Goal: Information Seeking & Learning: Understand process/instructions

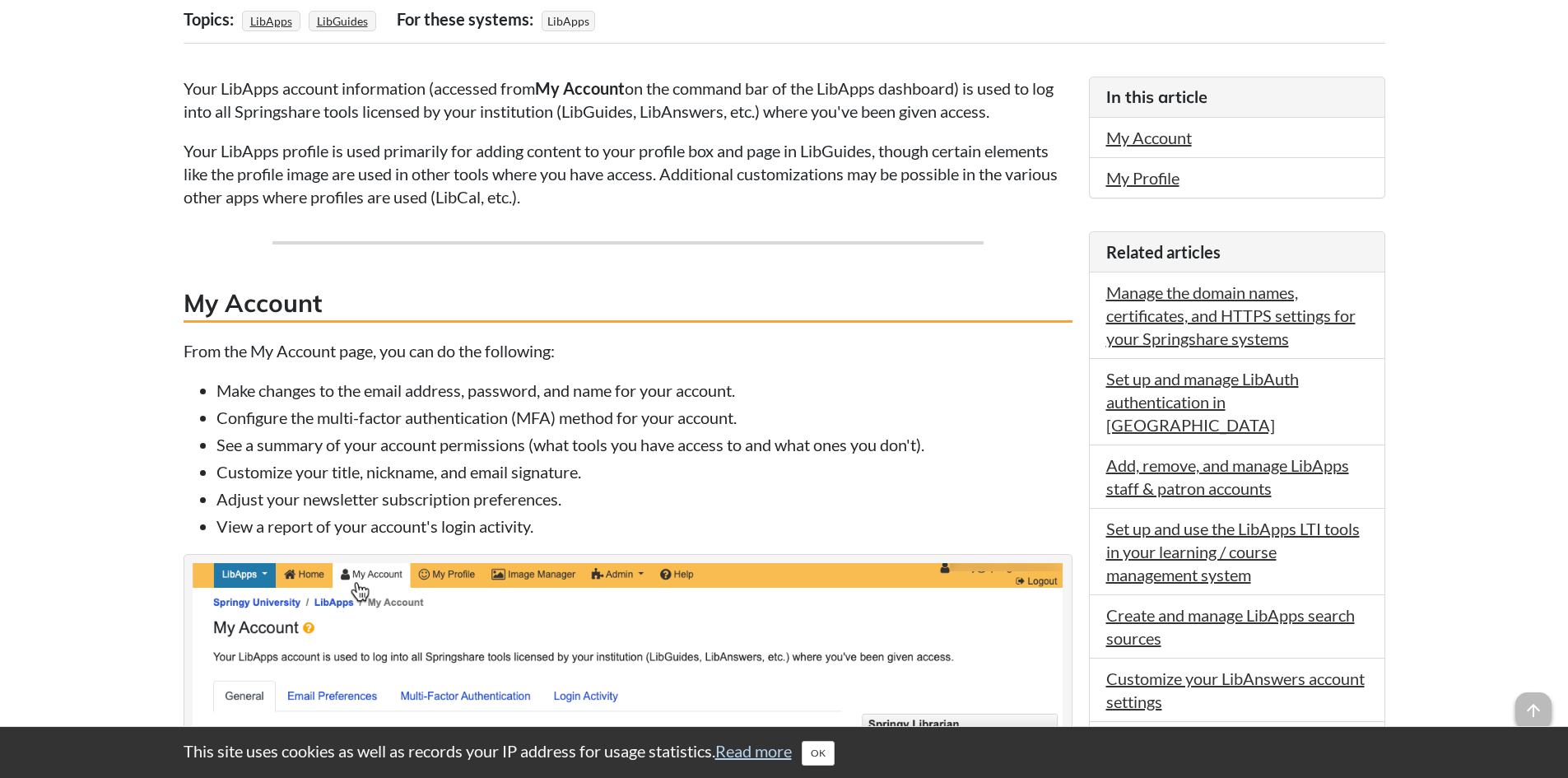
scroll to position [383, 0]
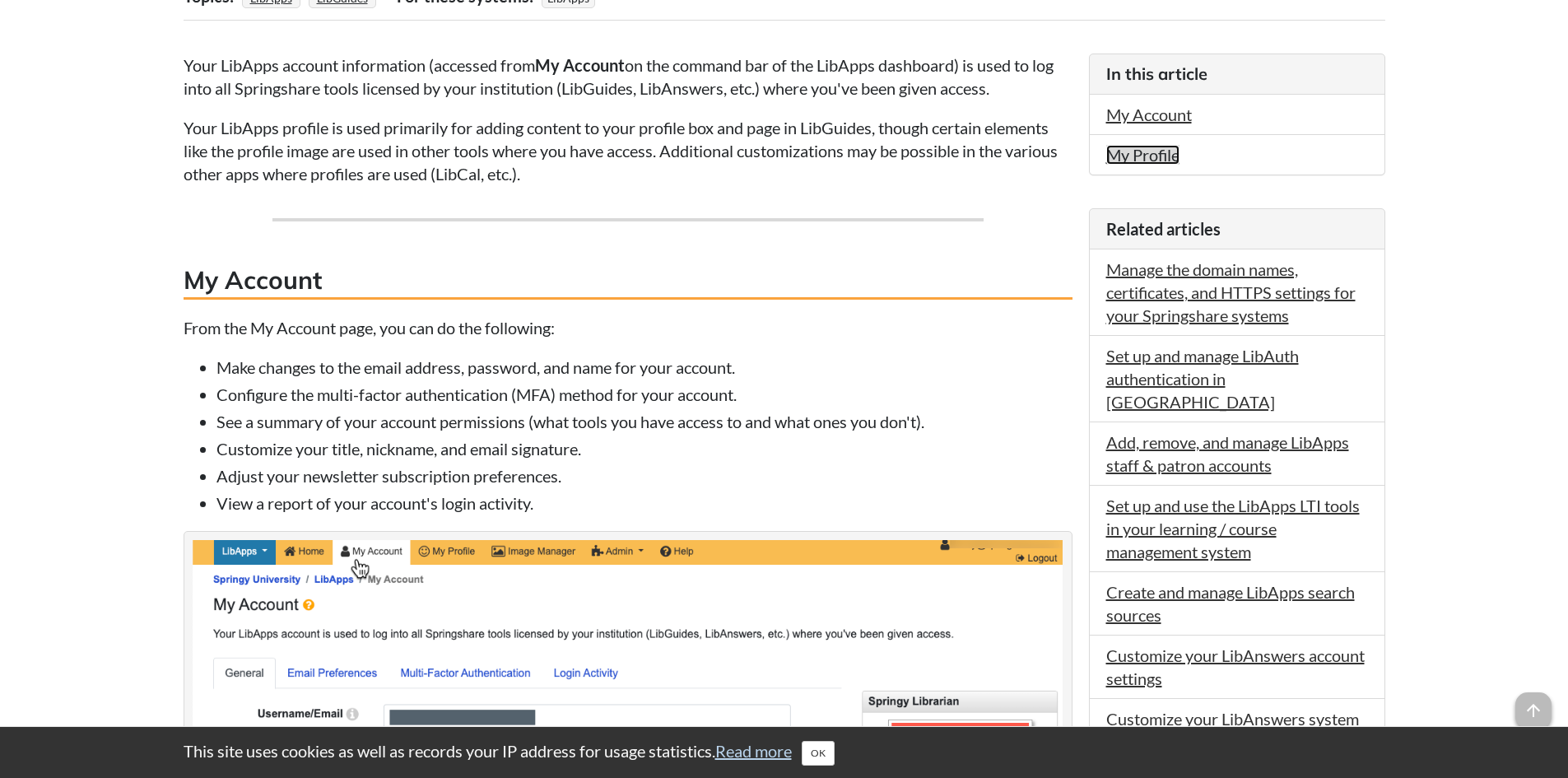
click at [1118, 159] on link "My Profile" at bounding box center [1143, 154] width 73 height 20
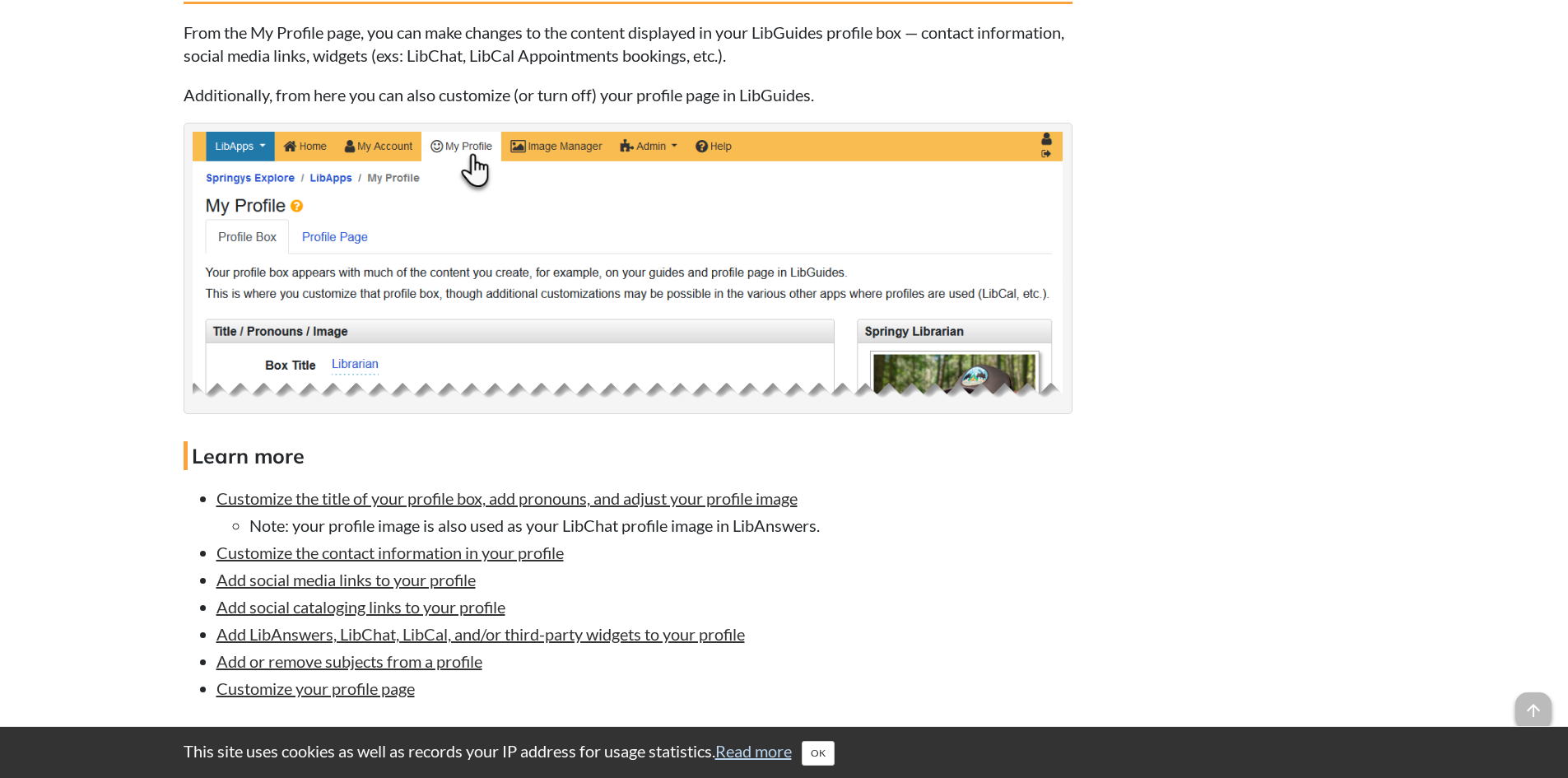
scroll to position [1652, 0]
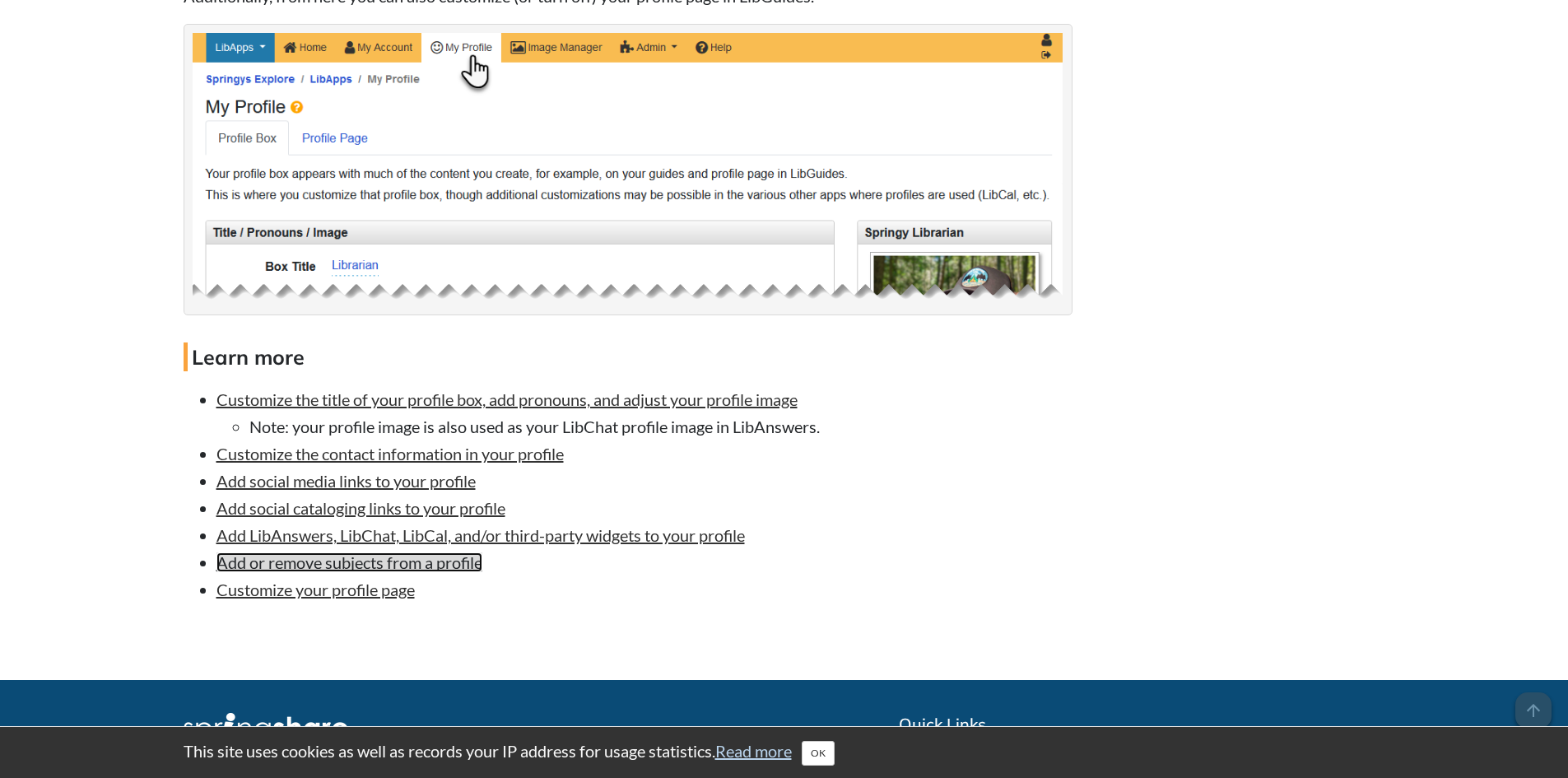
click at [383, 562] on link "Add or remove subjects from a profile" at bounding box center [349, 562] width 266 height 20
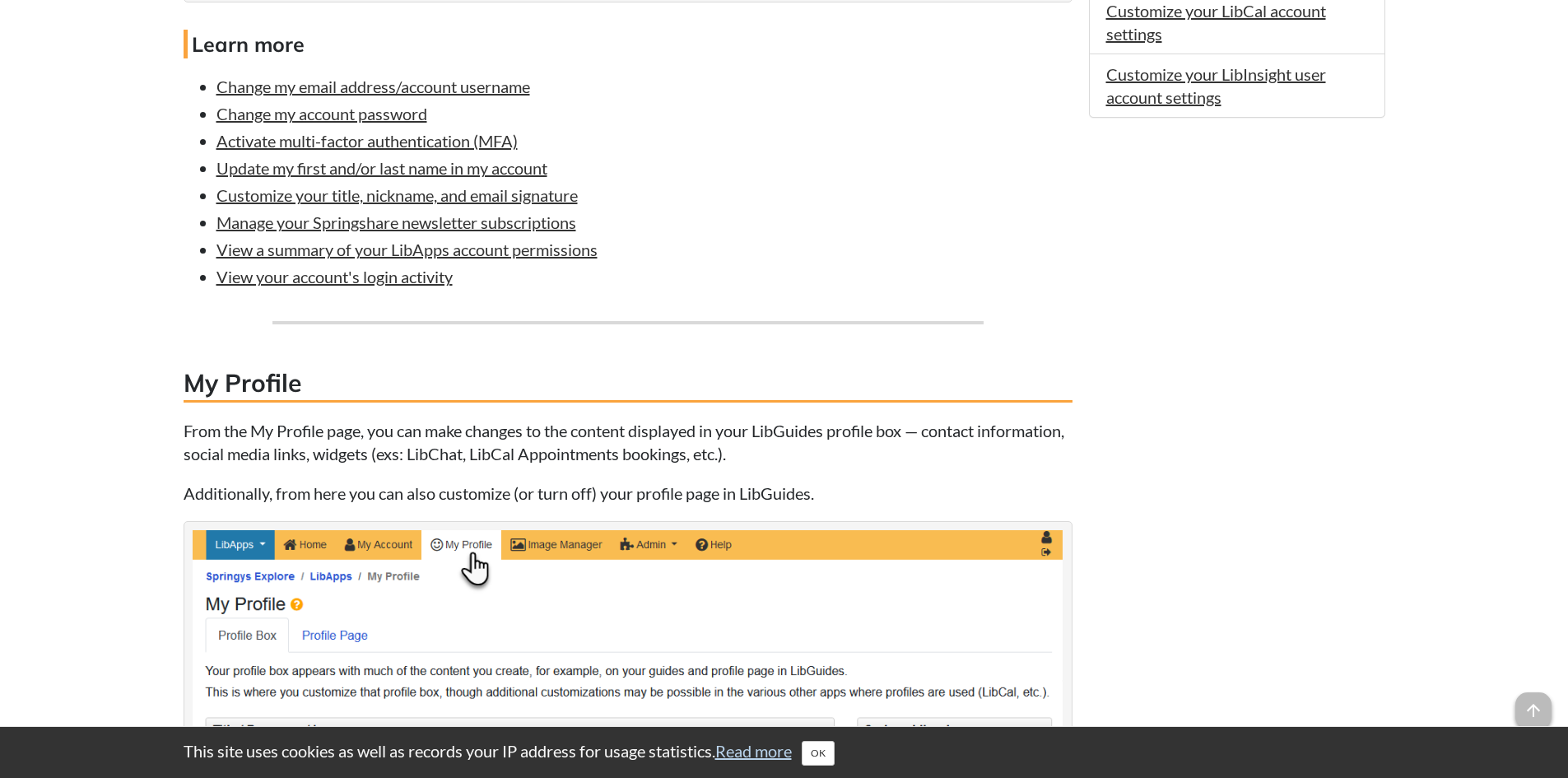
scroll to position [1158, 0]
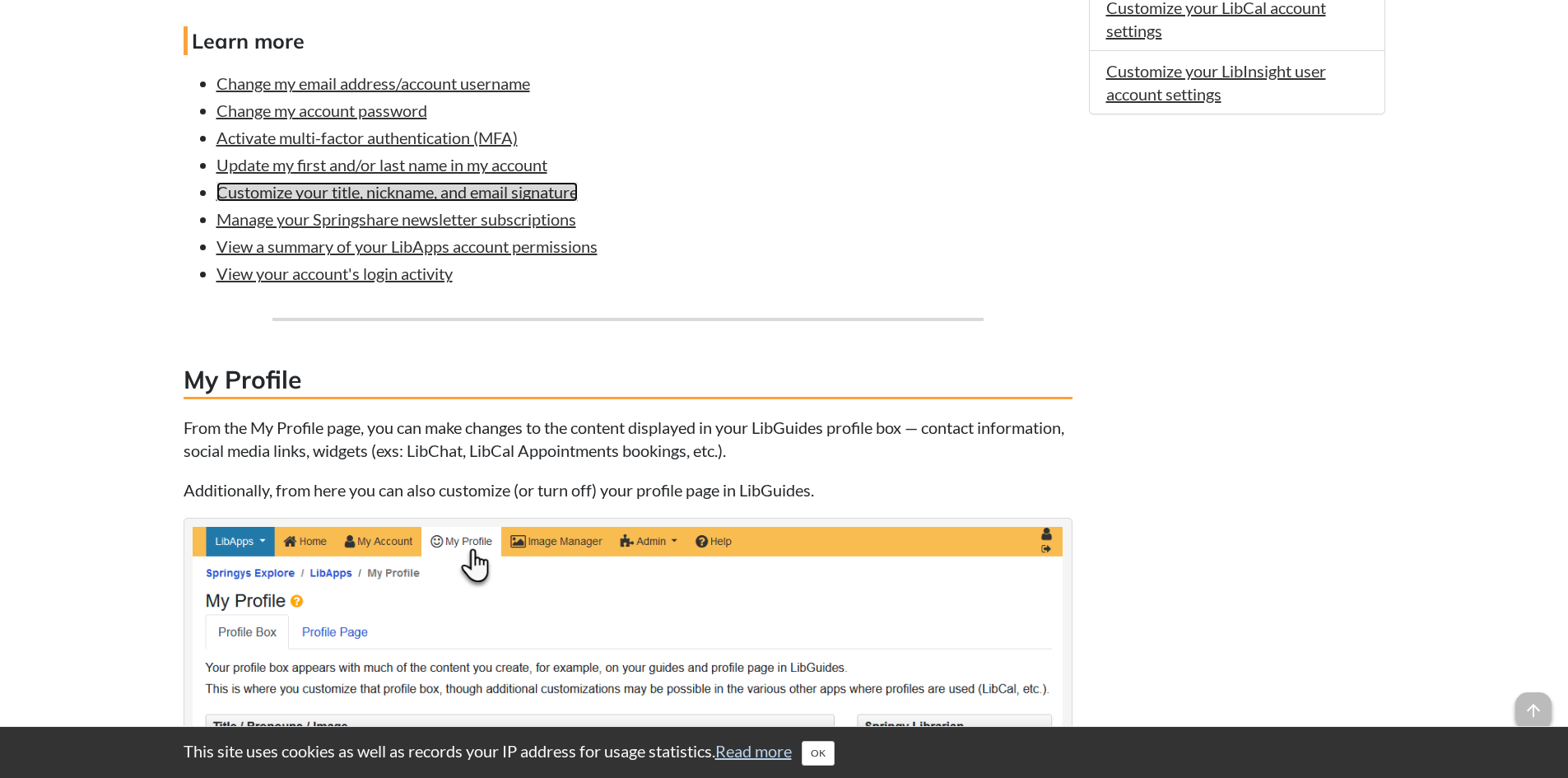
click at [438, 194] on link "Customize your title, nickname, and email signature" at bounding box center [397, 192] width 362 height 20
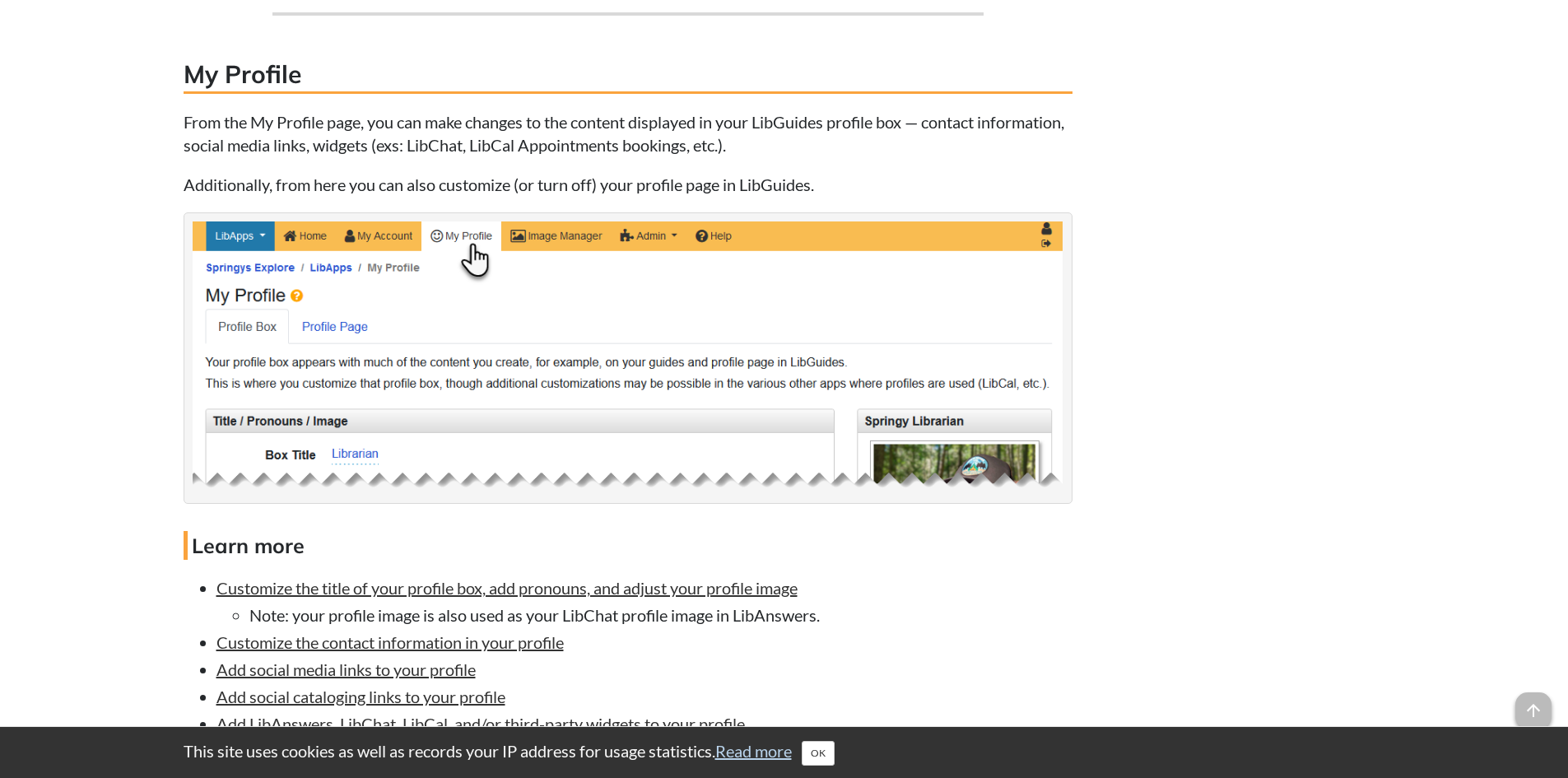
scroll to position [1488, 0]
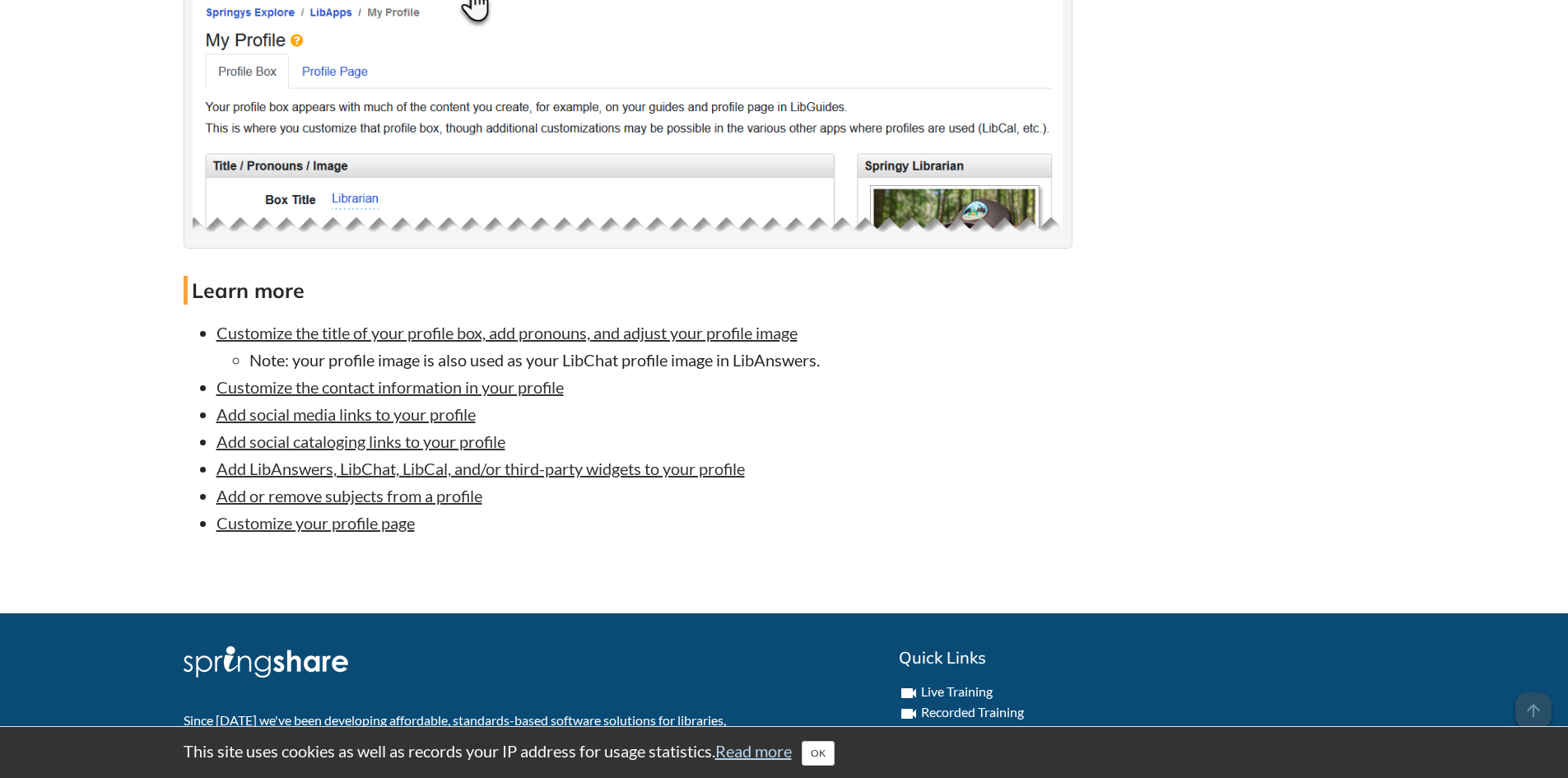
scroll to position [1720, 0]
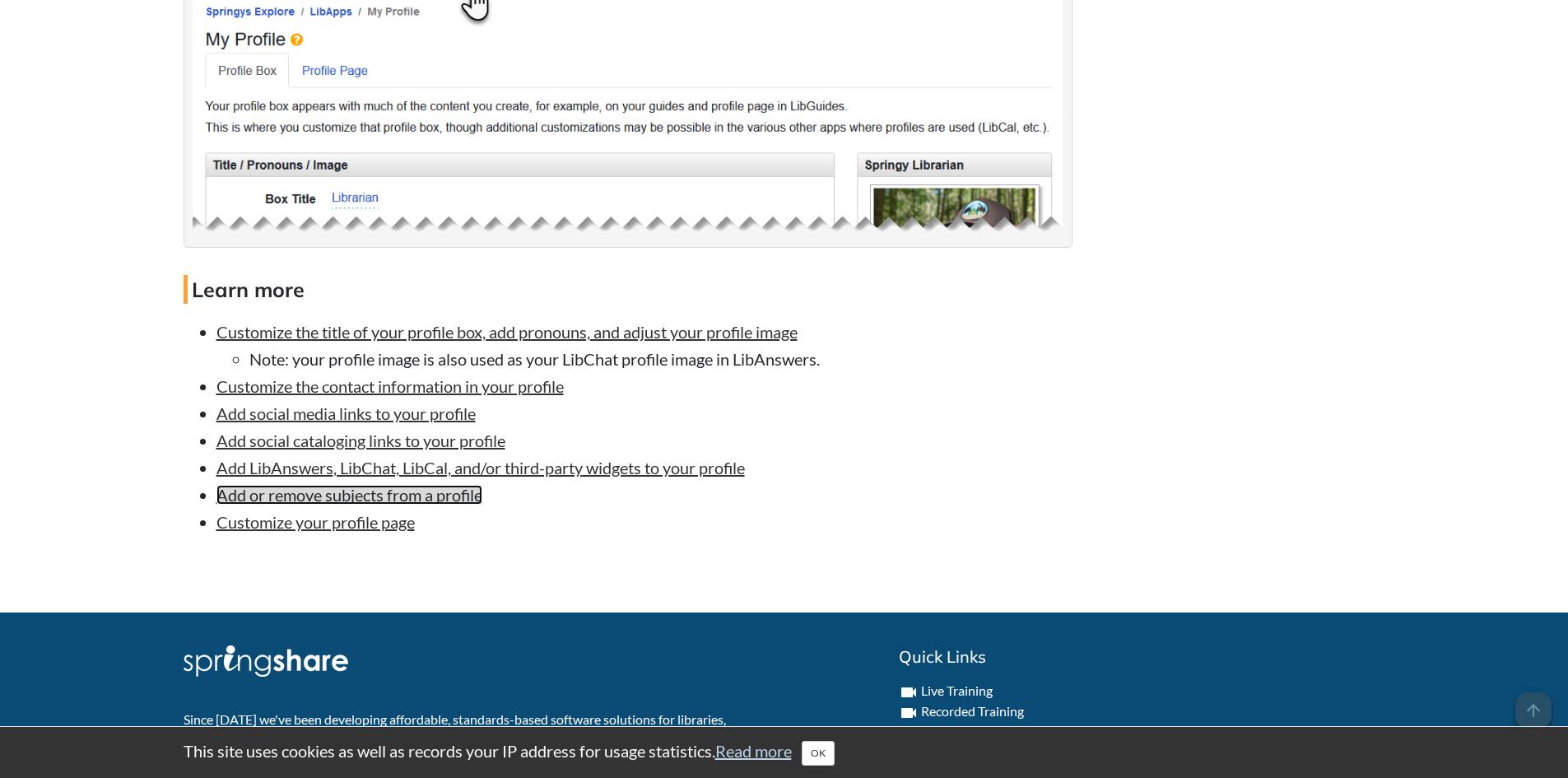
click at [349, 496] on link "Add or remove subjects from a profile" at bounding box center [349, 495] width 266 height 20
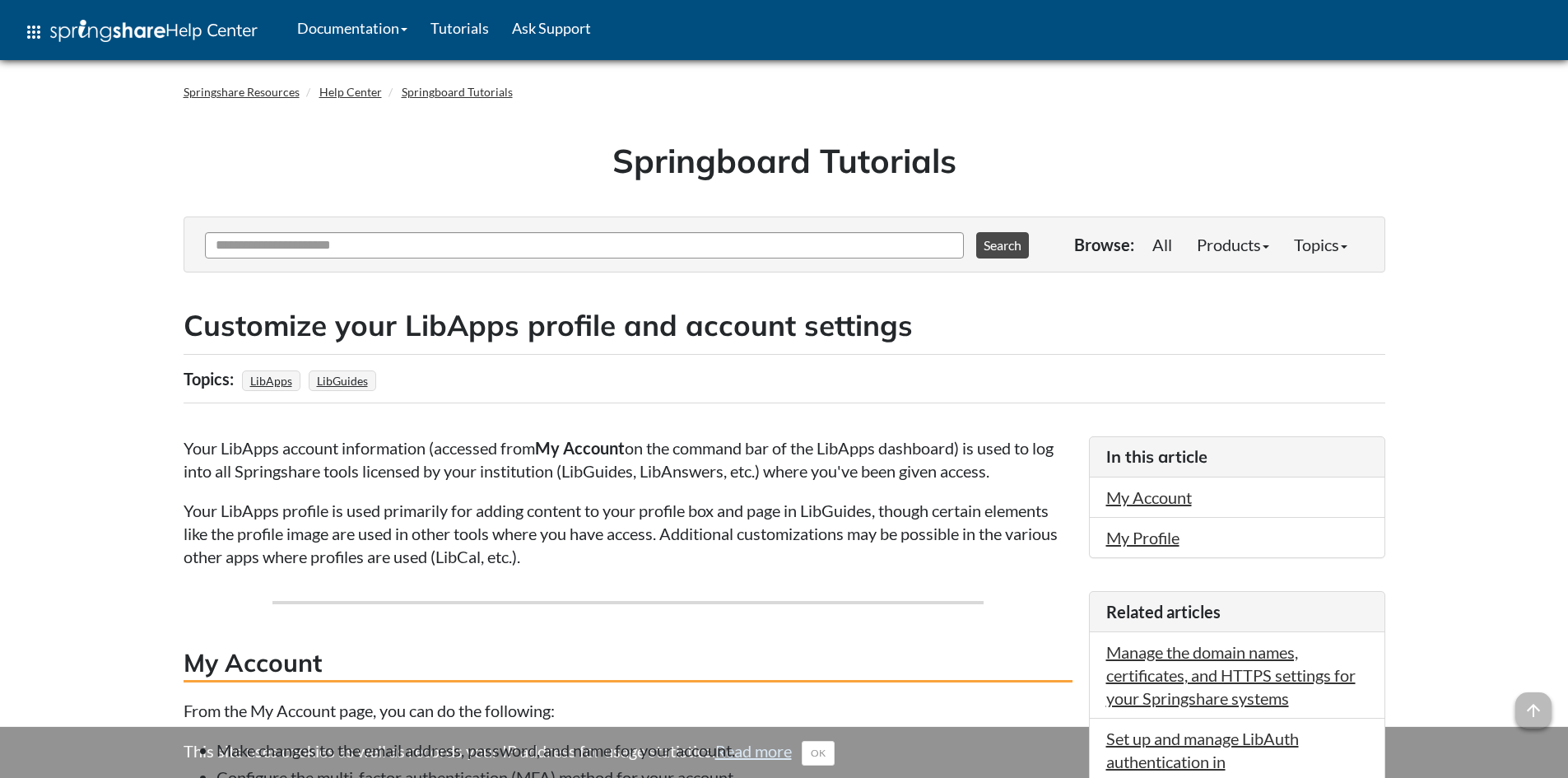
scroll to position [1720, 0]
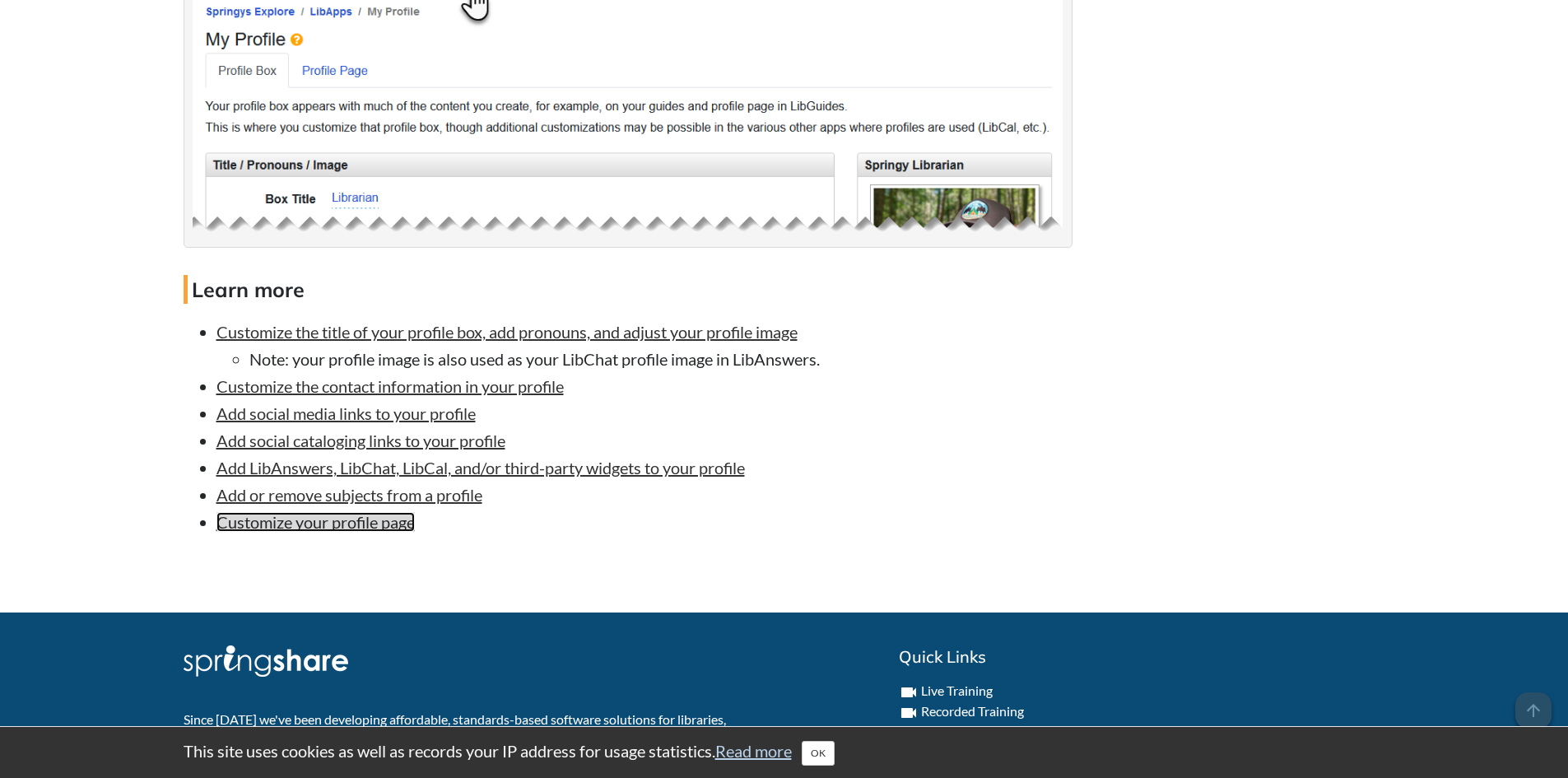
click at [321, 524] on link "Customize your profile page" at bounding box center [315, 522] width 198 height 20
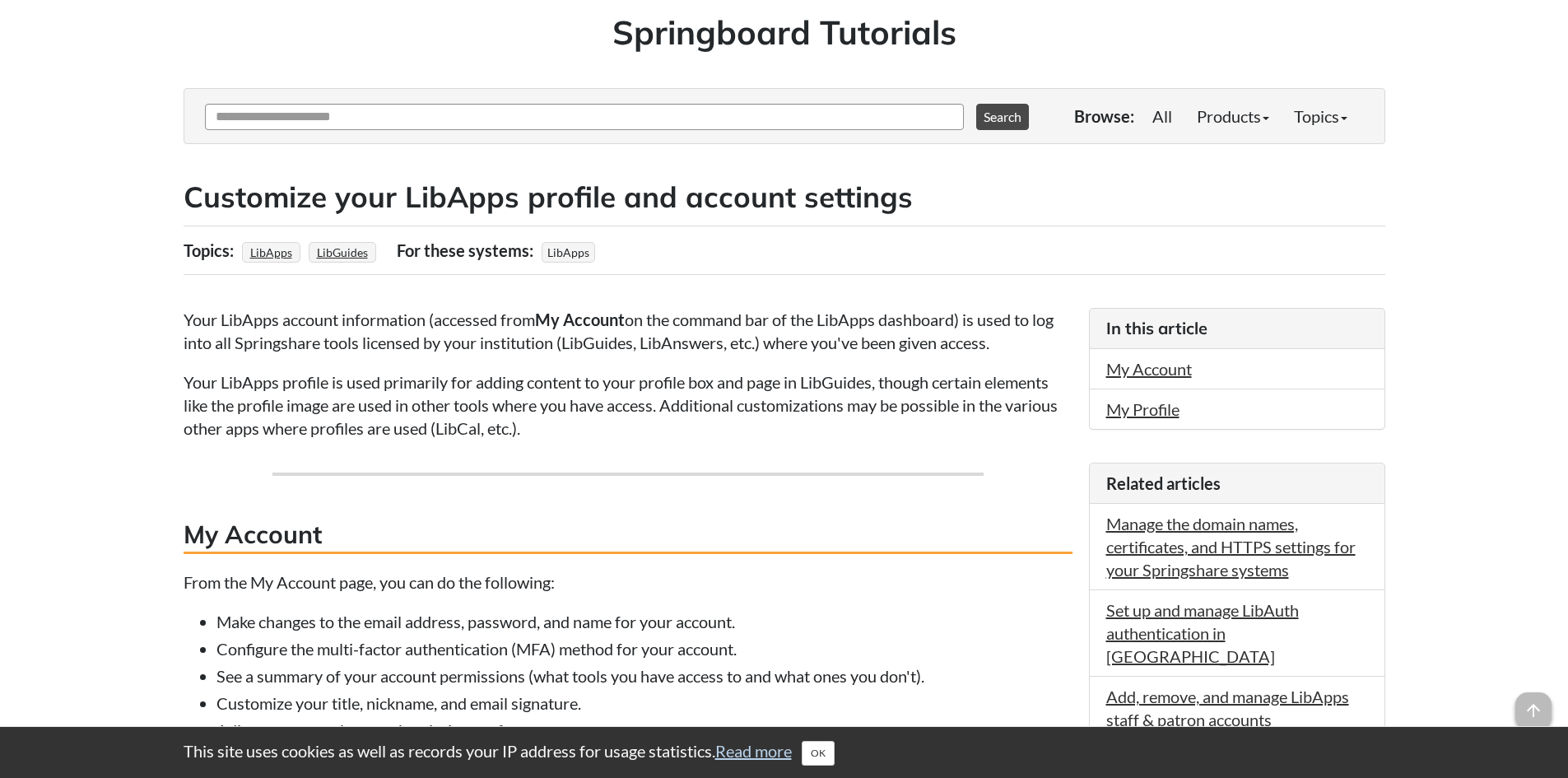
scroll to position [114, 0]
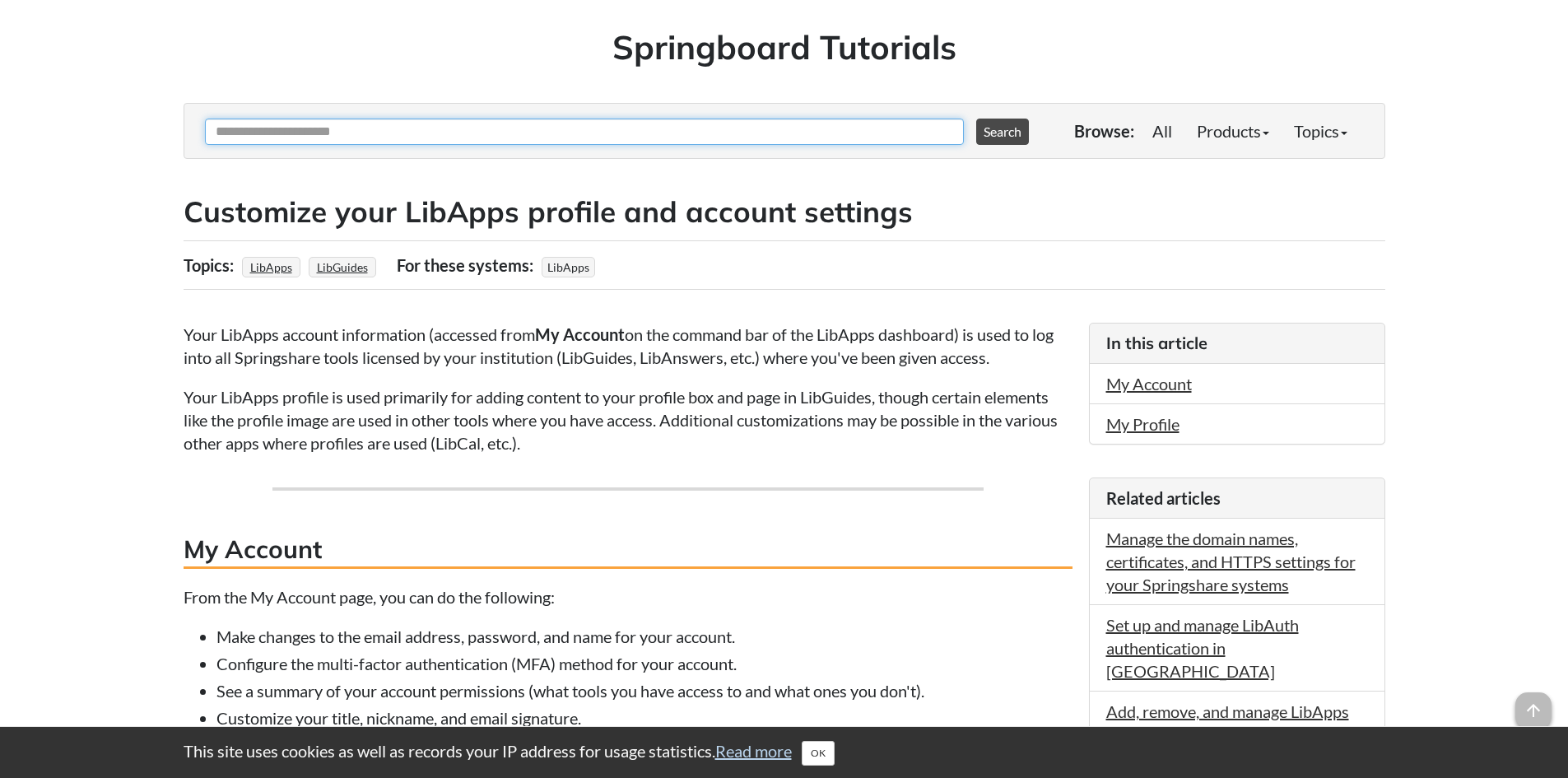
click at [358, 130] on input "Ask Another Question" at bounding box center [584, 132] width 759 height 26
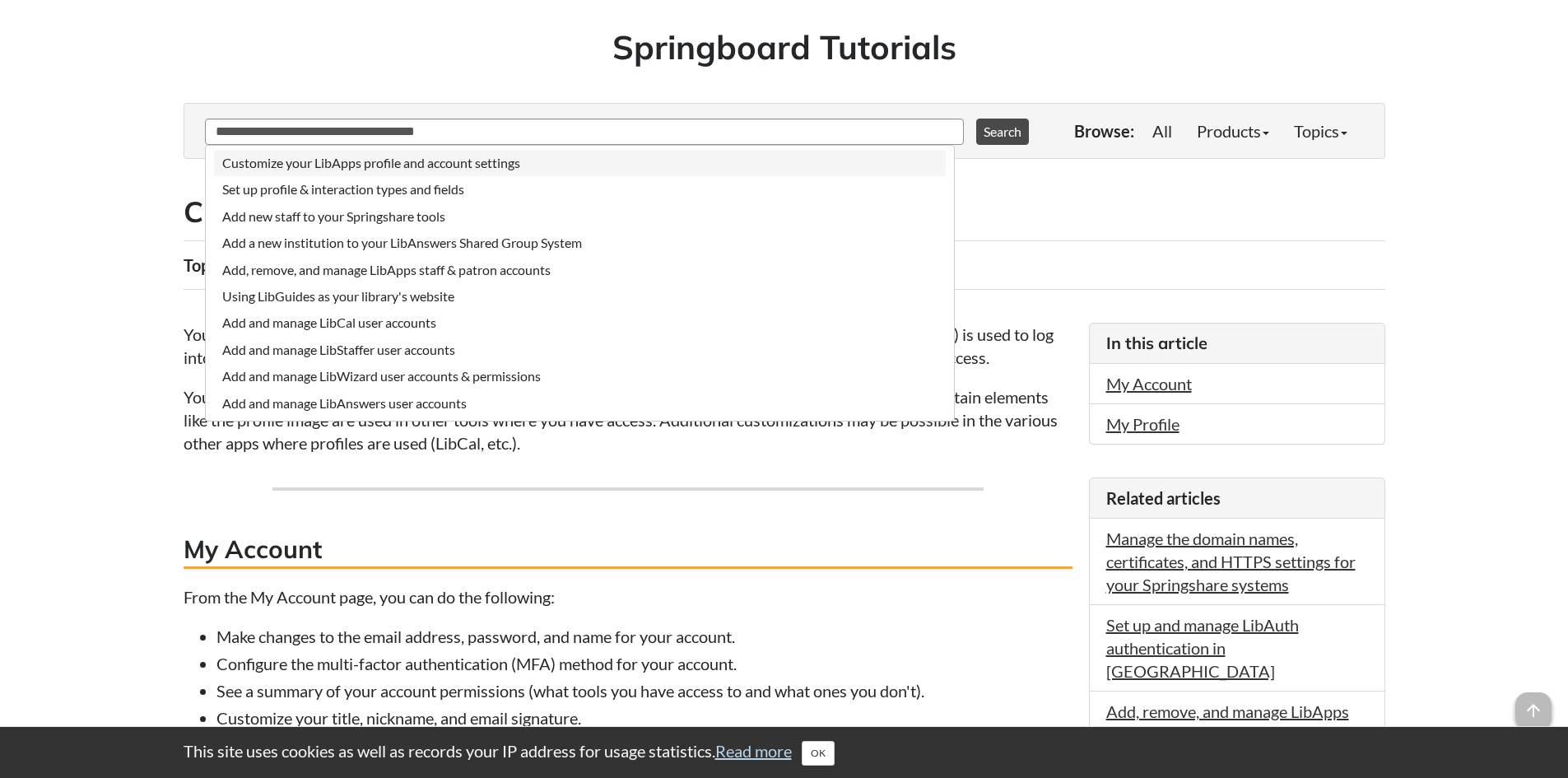
click at [367, 163] on li "Customize your LibApps profile and account settings" at bounding box center [580, 163] width 732 height 26
type input "**********"
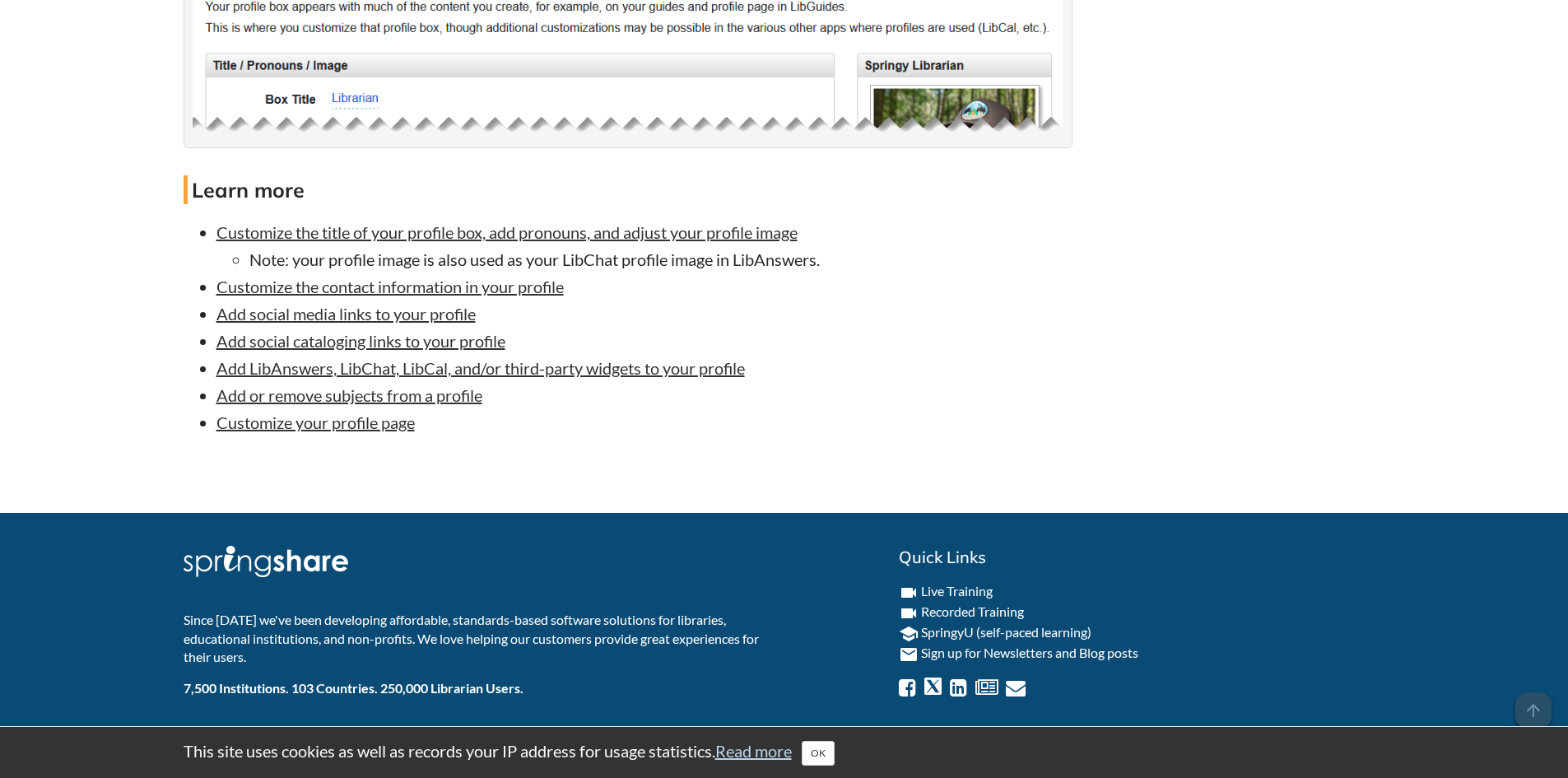
scroll to position [1819, 0]
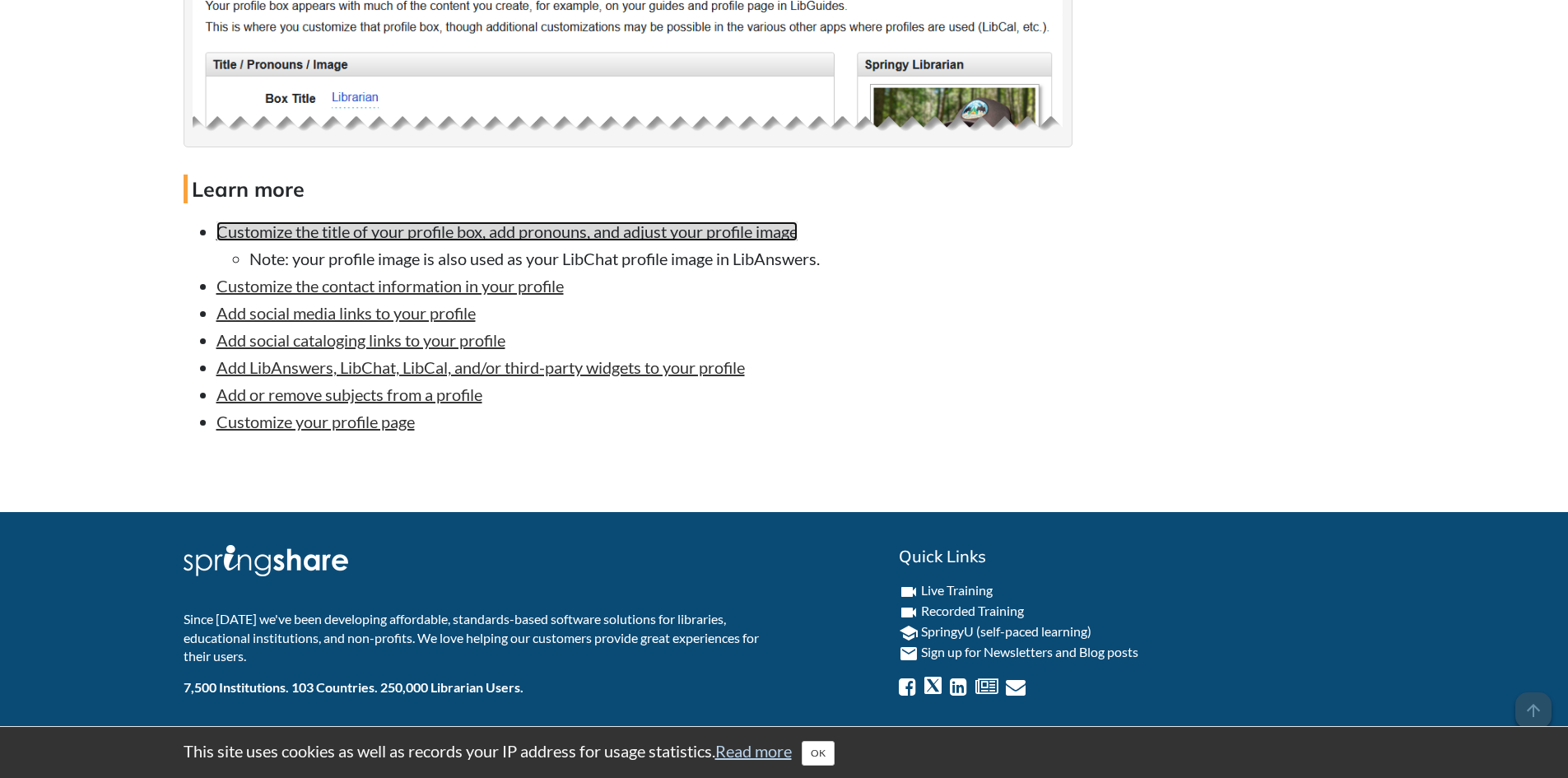
click at [610, 228] on link "Customize the title of your profile box, add pronouns, and adjust your profile …" at bounding box center [507, 231] width 581 height 20
